Goal: Information Seeking & Learning: Check status

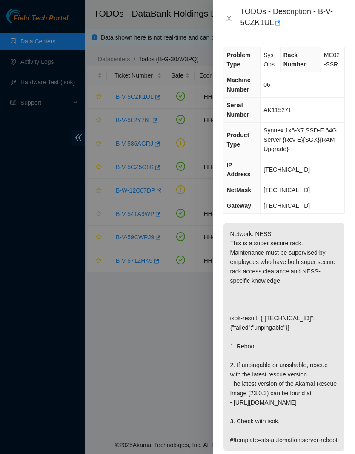
click at [233, 15] on button "Close" at bounding box center [229, 18] width 12 height 8
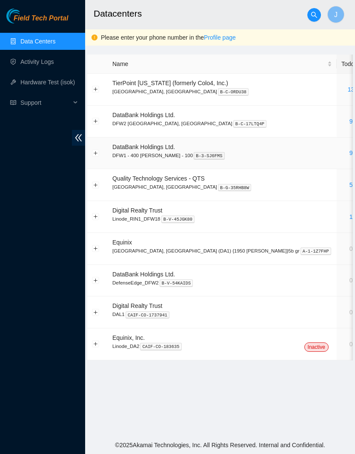
click at [350, 153] on link "9" at bounding box center [351, 152] width 3 height 7
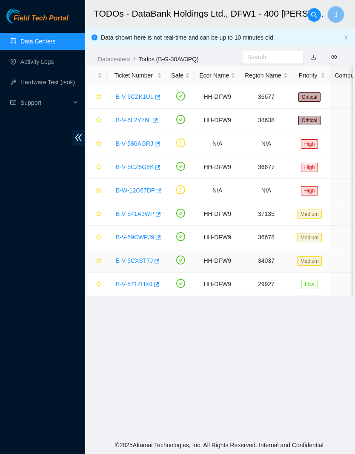
click at [150, 263] on link "B-V-5CXST7J" at bounding box center [134, 260] width 37 height 7
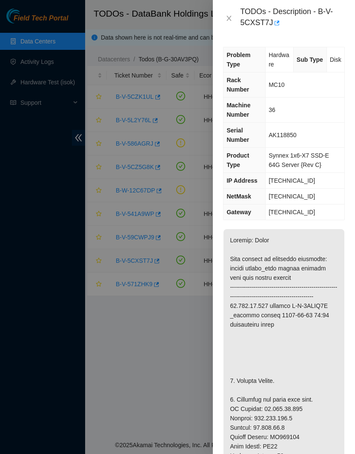
click at [227, 18] on icon "close" at bounding box center [229, 18] width 7 height 7
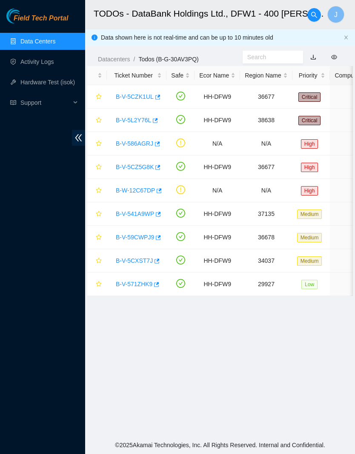
click at [55, 40] on link "Data Centers" at bounding box center [37, 41] width 35 height 7
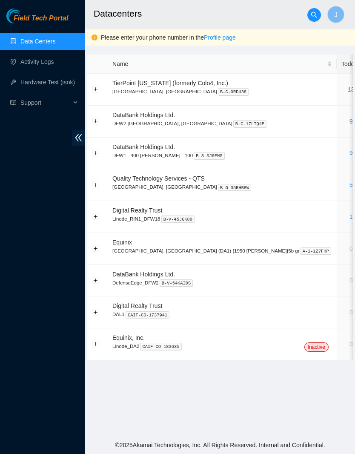
scroll to position [11, 0]
click at [350, 149] on link "9" at bounding box center [351, 152] width 3 height 7
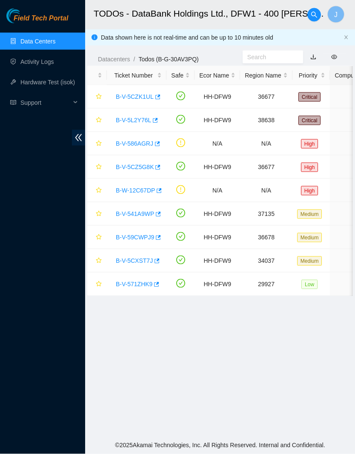
scroll to position [11, 0]
click at [142, 93] on link "B-V-5CZK1UL" at bounding box center [135, 96] width 38 height 7
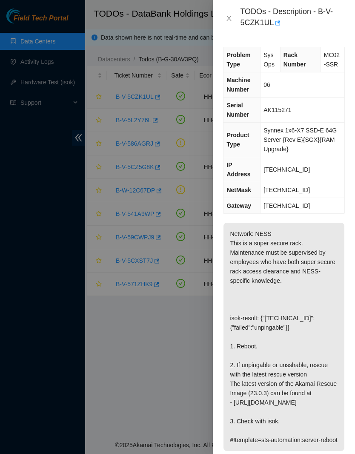
click at [227, 9] on div "TODOs - Description - B-V-5CZK1UL" at bounding box center [284, 18] width 122 height 23
click at [226, 26] on div "TODOs - Description - B-V-5CZK1UL" at bounding box center [284, 18] width 122 height 23
click at [232, 16] on icon "close" at bounding box center [229, 18] width 7 height 7
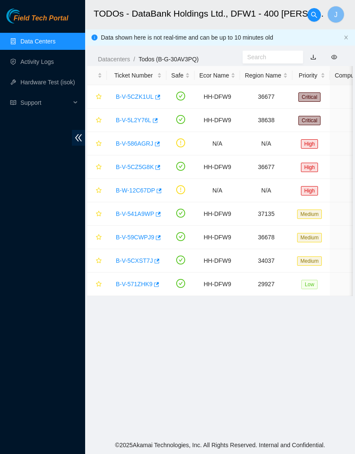
click at [153, 140] on link "B-V-586AGRJ" at bounding box center [134, 143] width 37 height 7
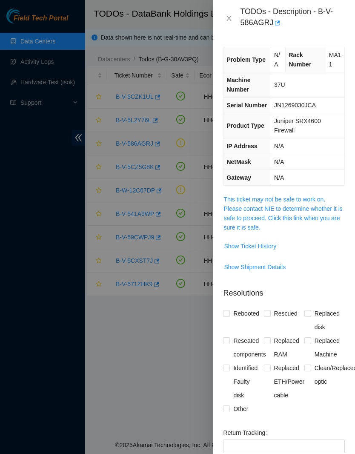
click at [273, 251] on span "Show Ticket History" at bounding box center [250, 245] width 52 height 9
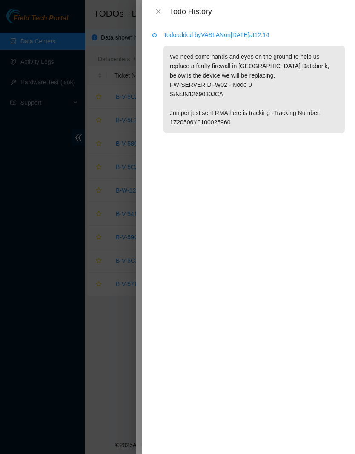
click at [158, 10] on icon "close" at bounding box center [158, 11] width 7 height 7
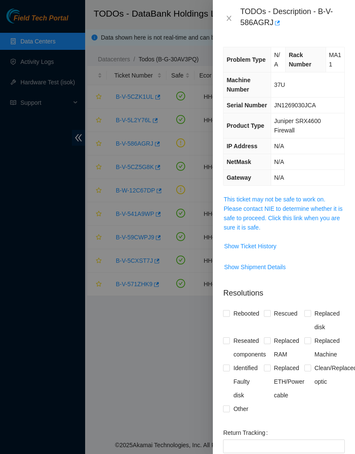
click at [228, 21] on icon "close" at bounding box center [229, 18] width 7 height 7
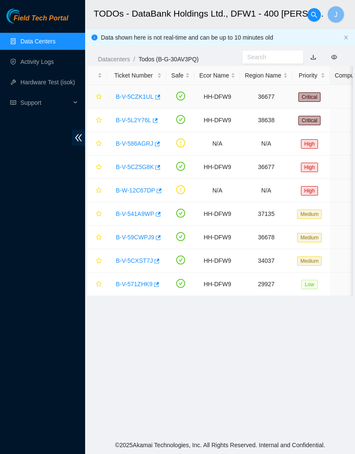
click at [146, 93] on link "B-V-5CZK1UL" at bounding box center [135, 96] width 38 height 7
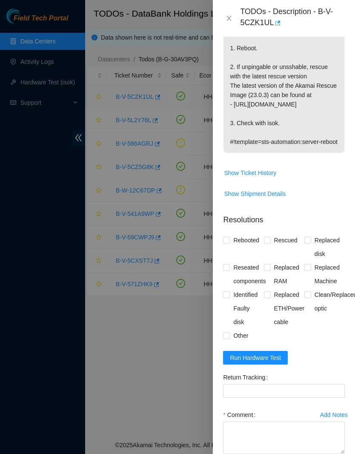
scroll to position [298, 0]
click at [270, 178] on span "Show Ticket History" at bounding box center [250, 172] width 52 height 9
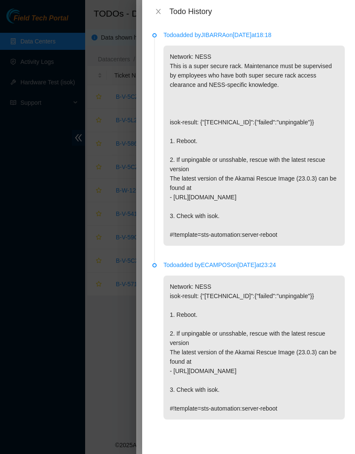
click at [164, 8] on div "Todo History" at bounding box center [248, 11] width 192 height 9
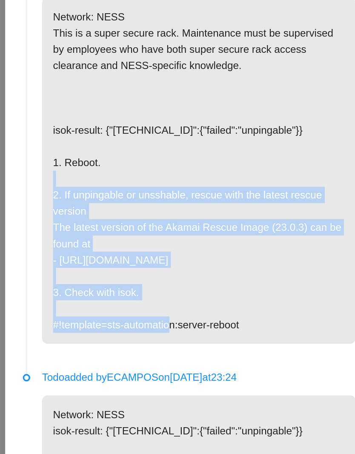
copy p "2. If unpingable or unsshable, rescue with the latest rescue version The latest…"
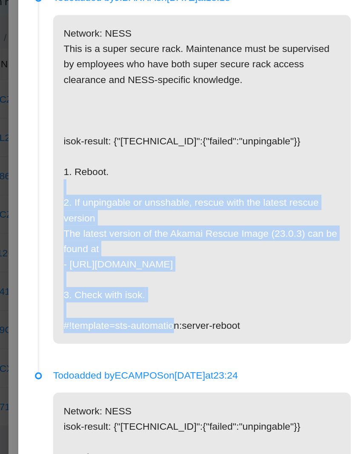
scroll to position [0, 0]
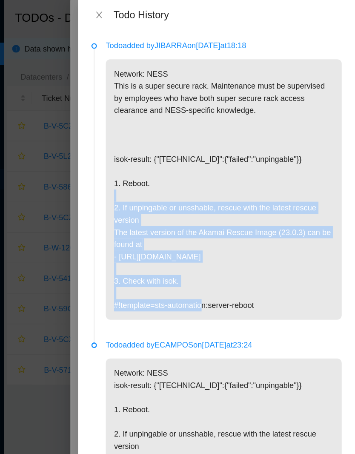
click at [155, 9] on icon "close" at bounding box center [158, 11] width 7 height 7
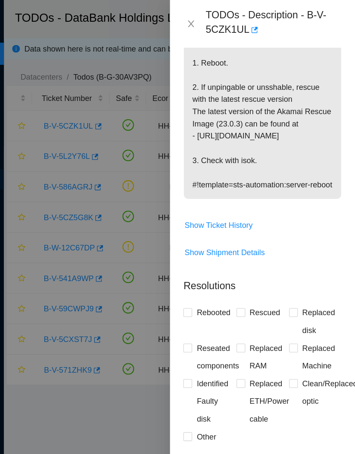
click at [227, 19] on icon "close" at bounding box center [229, 18] width 5 height 5
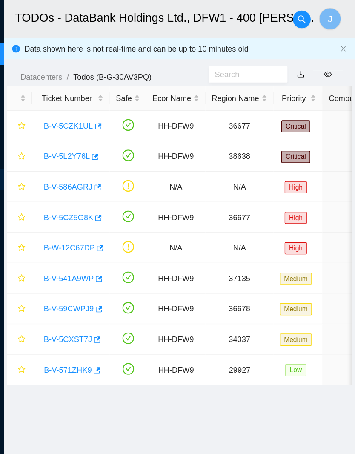
scroll to position [86, 0]
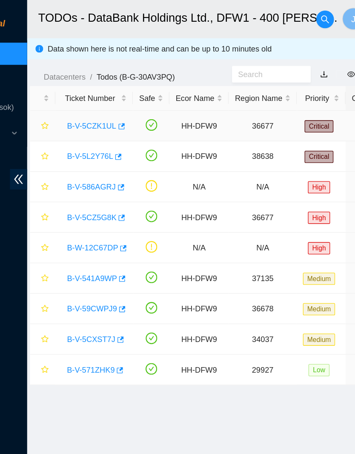
click at [116, 96] on link "B-V-5CZK1UL" at bounding box center [135, 96] width 38 height 7
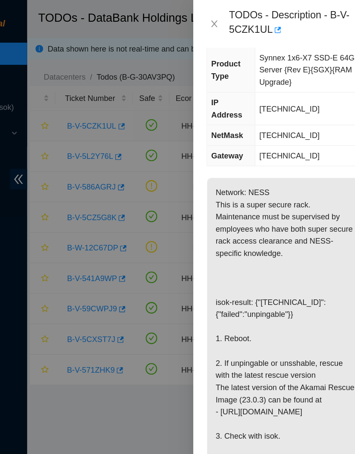
click at [226, 21] on icon "close" at bounding box center [229, 18] width 7 height 7
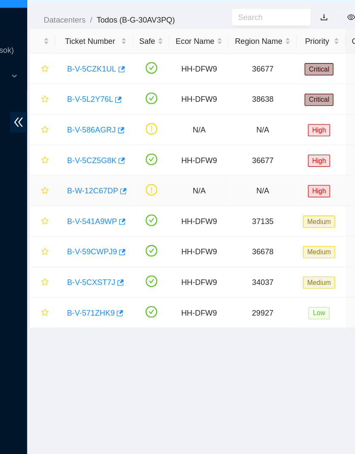
click at [116, 187] on link "B-W-12C67DP" at bounding box center [135, 190] width 39 height 7
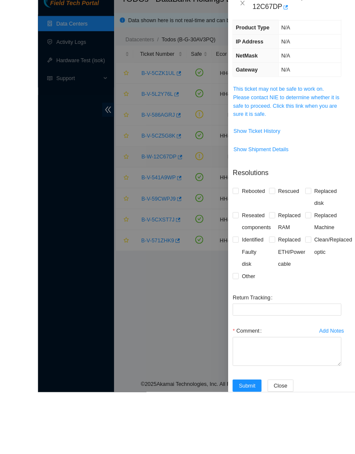
scroll to position [32, 0]
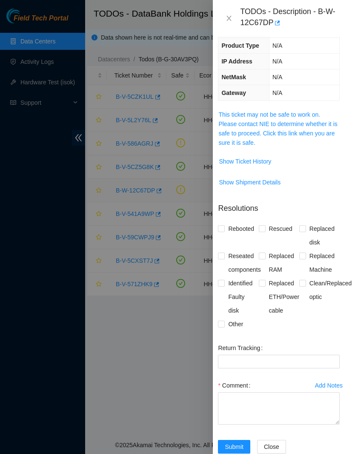
click at [257, 161] on span "Show Ticket History" at bounding box center [245, 161] width 52 height 9
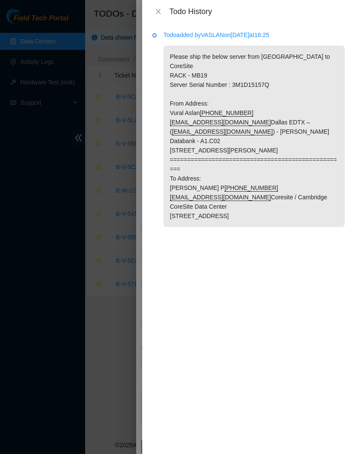
click at [313, 101] on p "Please ship the below server from Dallas to CoreSite RACK - MB19 Server Serial …" at bounding box center [253, 136] width 181 height 181
click at [161, 14] on icon "close" at bounding box center [158, 11] width 7 height 7
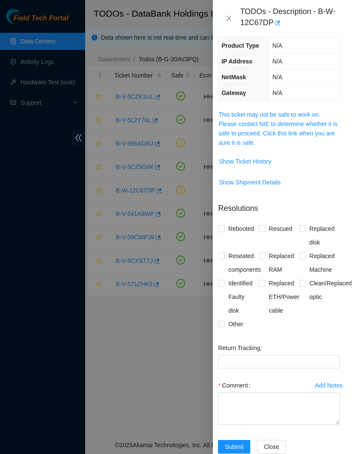
click at [231, 17] on icon "close" at bounding box center [229, 18] width 7 height 7
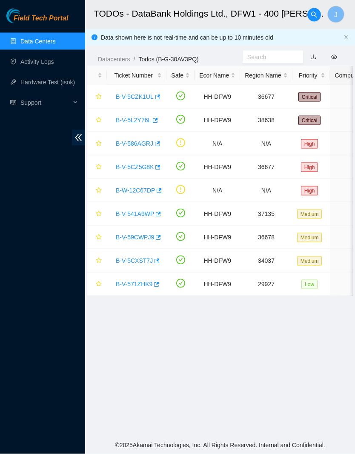
scroll to position [0, 0]
click at [54, 65] on link "Activity Logs" at bounding box center [37, 61] width 34 height 7
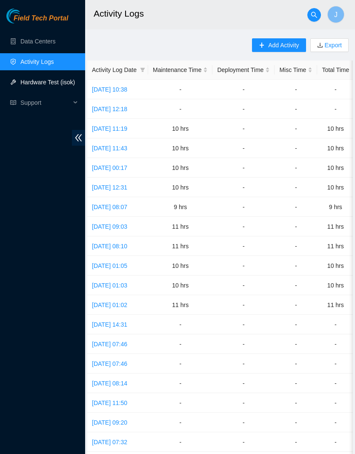
click at [61, 81] on link "Hardware Test (isok)" at bounding box center [47, 82] width 54 height 7
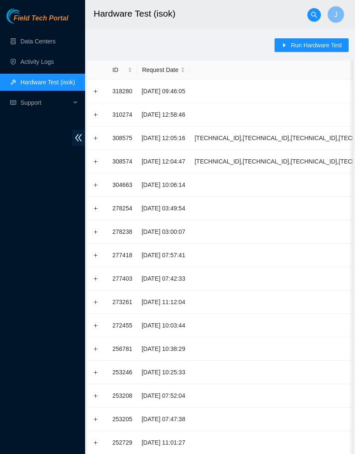
click at [99, 90] on button "Expand row" at bounding box center [95, 91] width 7 height 7
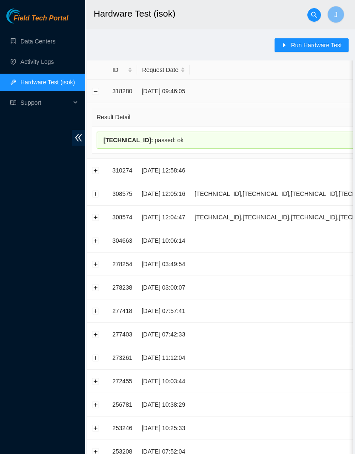
click at [103, 92] on td at bounding box center [97, 91] width 20 height 23
click at [97, 167] on button "Expand row" at bounding box center [95, 170] width 7 height 7
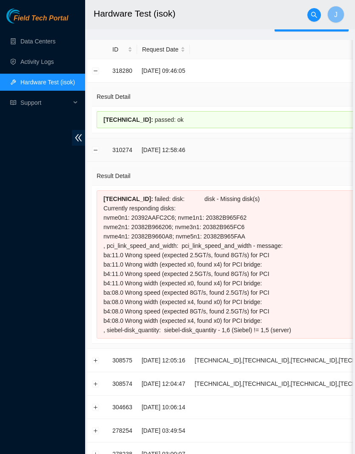
click at [98, 359] on button "Expand row" at bounding box center [95, 360] width 7 height 7
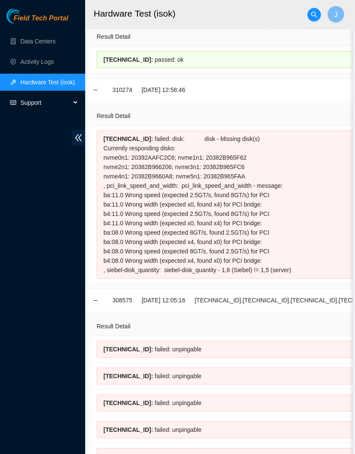
click at [59, 103] on span "Support" at bounding box center [45, 102] width 50 height 17
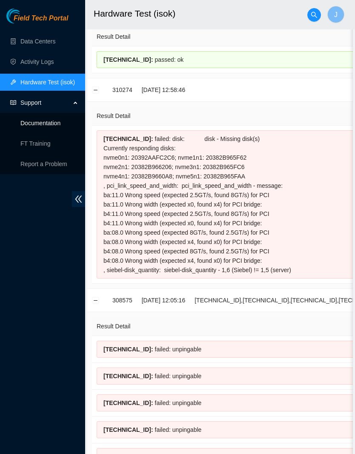
click at [60, 120] on link "Documentation" at bounding box center [40, 123] width 40 height 7
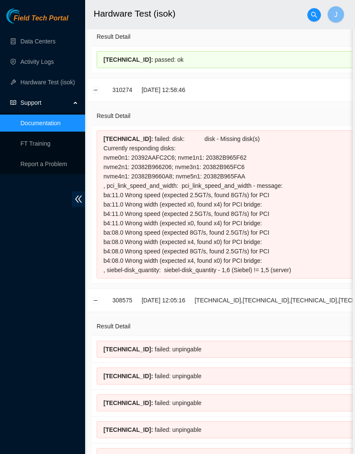
scroll to position [115, 0]
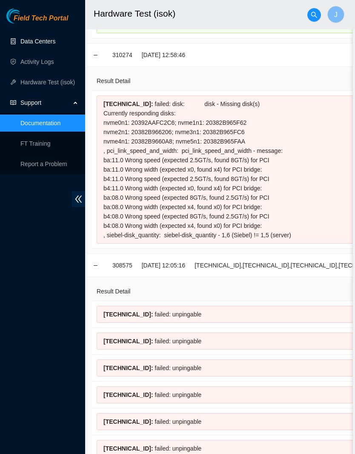
click at [50, 43] on link "Data Centers" at bounding box center [37, 41] width 35 height 7
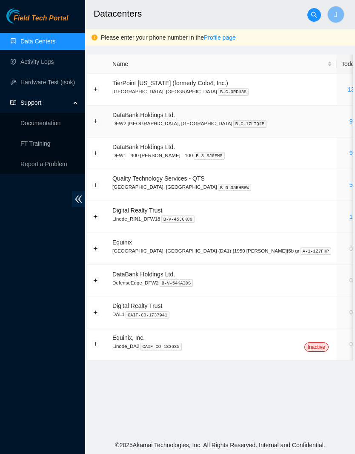
click at [350, 124] on link "9" at bounding box center [351, 121] width 3 height 7
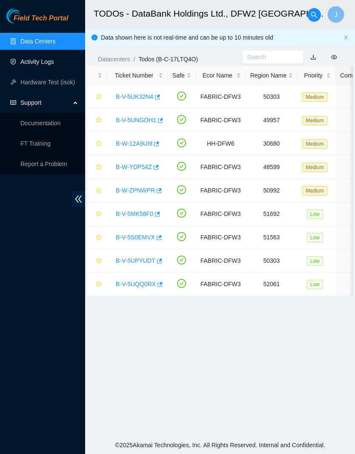
scroll to position [0, 0]
click at [54, 65] on link "Activity Logs" at bounding box center [37, 61] width 34 height 7
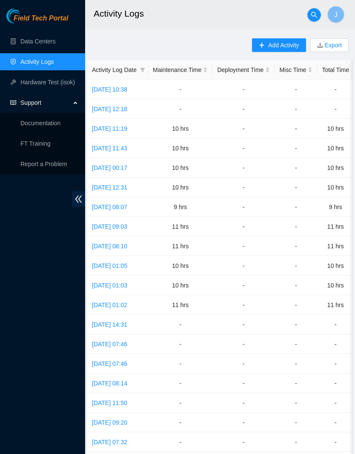
click at [49, 31] on ul "Data Centers Activity Logs Hardware Test (isok) Support Documentation FT Traini…" at bounding box center [42, 102] width 85 height 143
click at [45, 40] on link "Data Centers" at bounding box center [37, 41] width 35 height 7
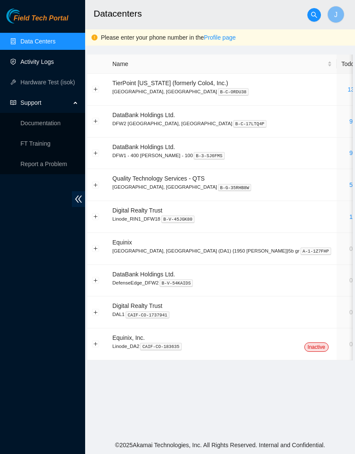
click at [54, 63] on link "Activity Logs" at bounding box center [37, 61] width 34 height 7
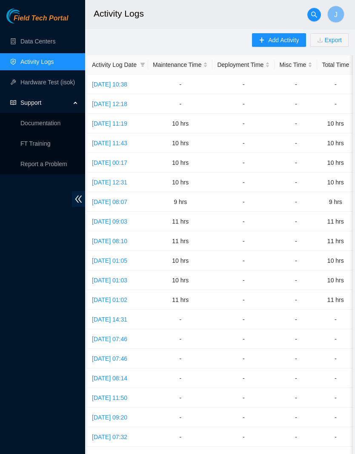
click at [127, 120] on link "Fri, 15 Aug 2025 11:19" at bounding box center [109, 123] width 35 height 7
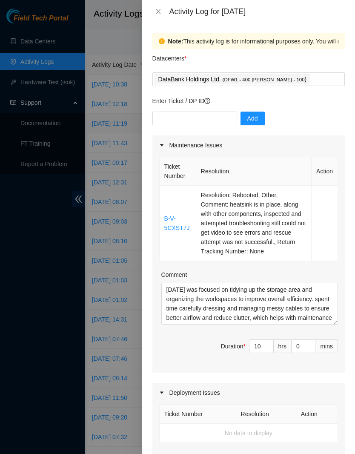
scroll to position [0, 0]
click at [160, 10] on icon "close" at bounding box center [158, 11] width 7 height 7
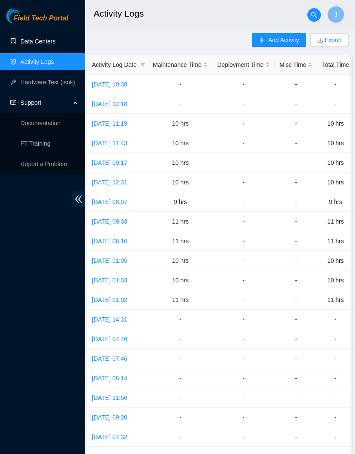
click at [55, 38] on link "Data Centers" at bounding box center [37, 41] width 35 height 7
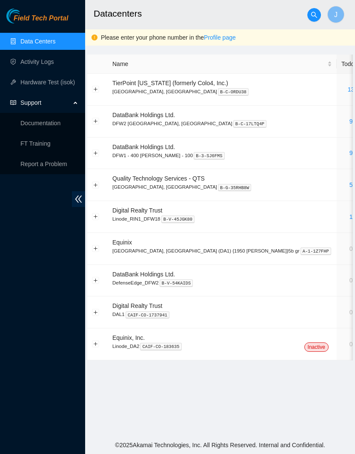
click at [348, 93] on link "13" at bounding box center [351, 89] width 7 height 7
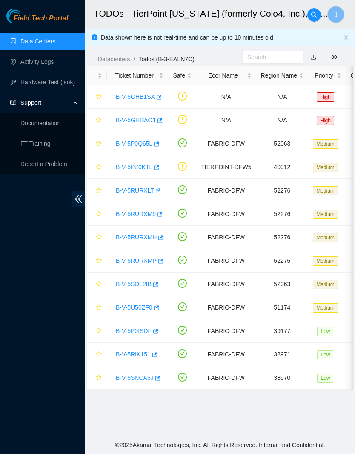
click at [55, 38] on link "Data Centers" at bounding box center [37, 41] width 35 height 7
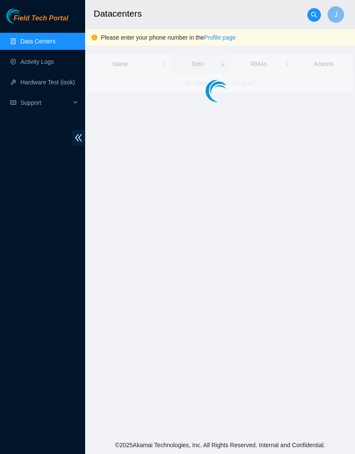
scroll to position [7, 0]
